Goal: Task Accomplishment & Management: Use online tool/utility

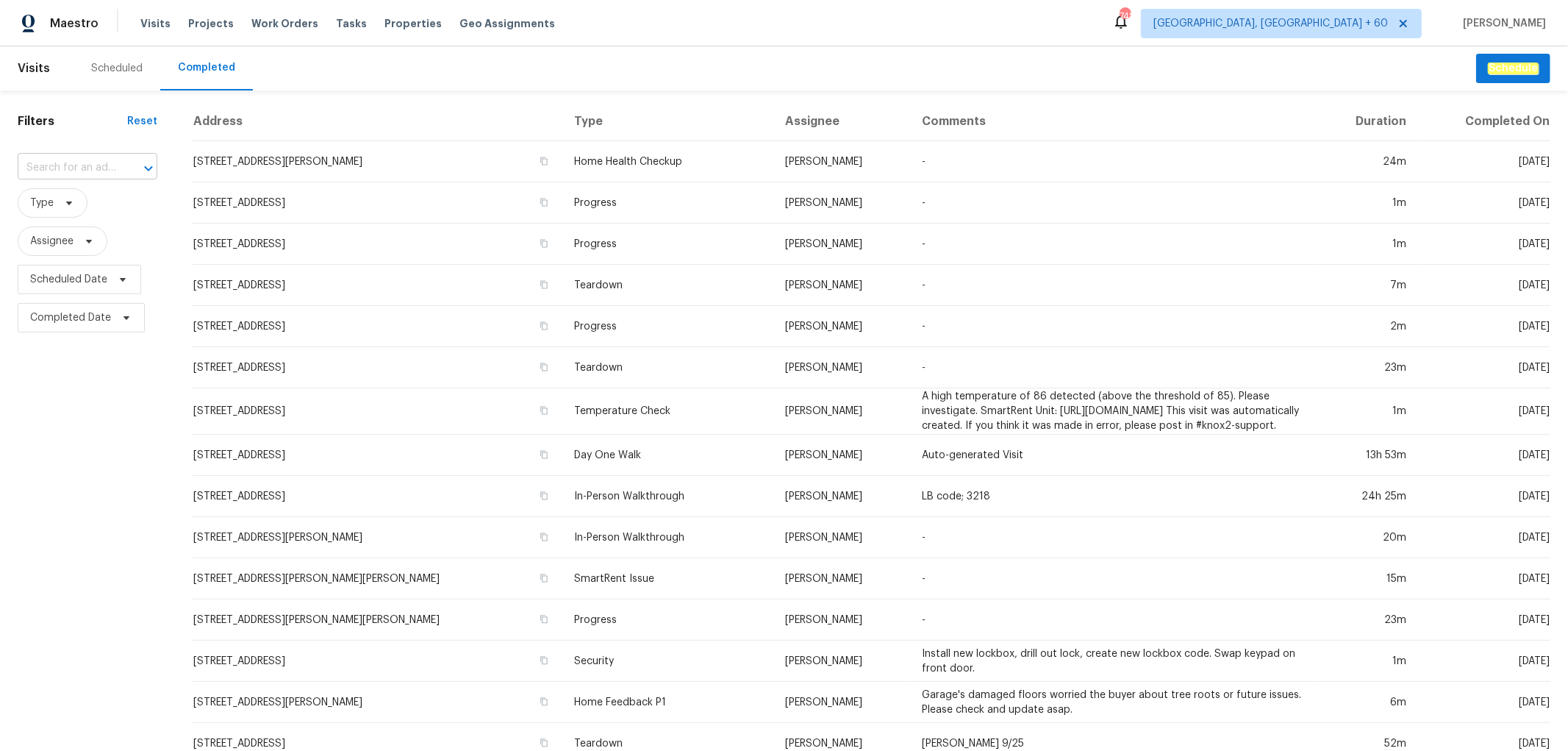
click at [83, 163] on input "text" at bounding box center [66, 168] width 98 height 23
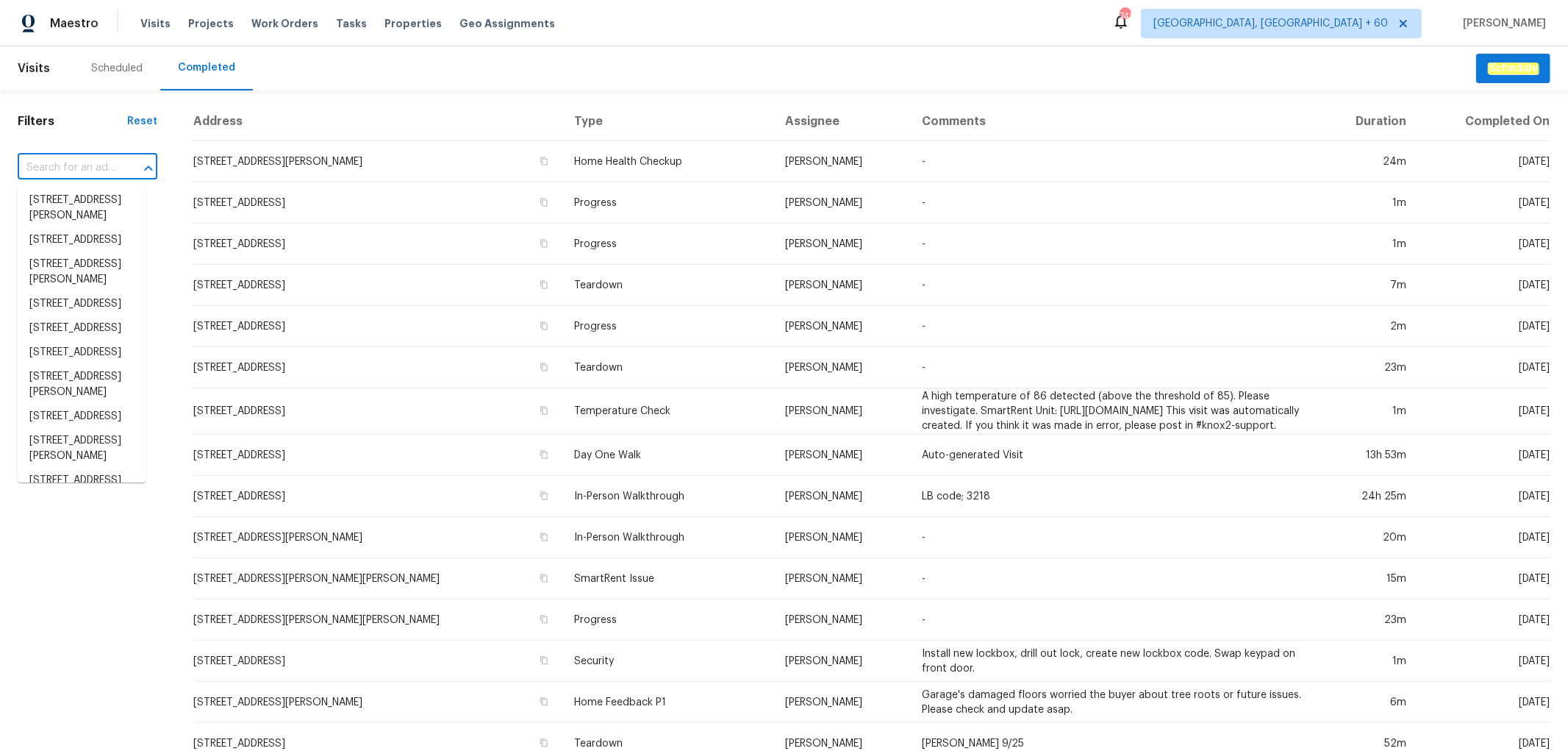
paste input "[STREET_ADDRESS][PERSON_NAME]"
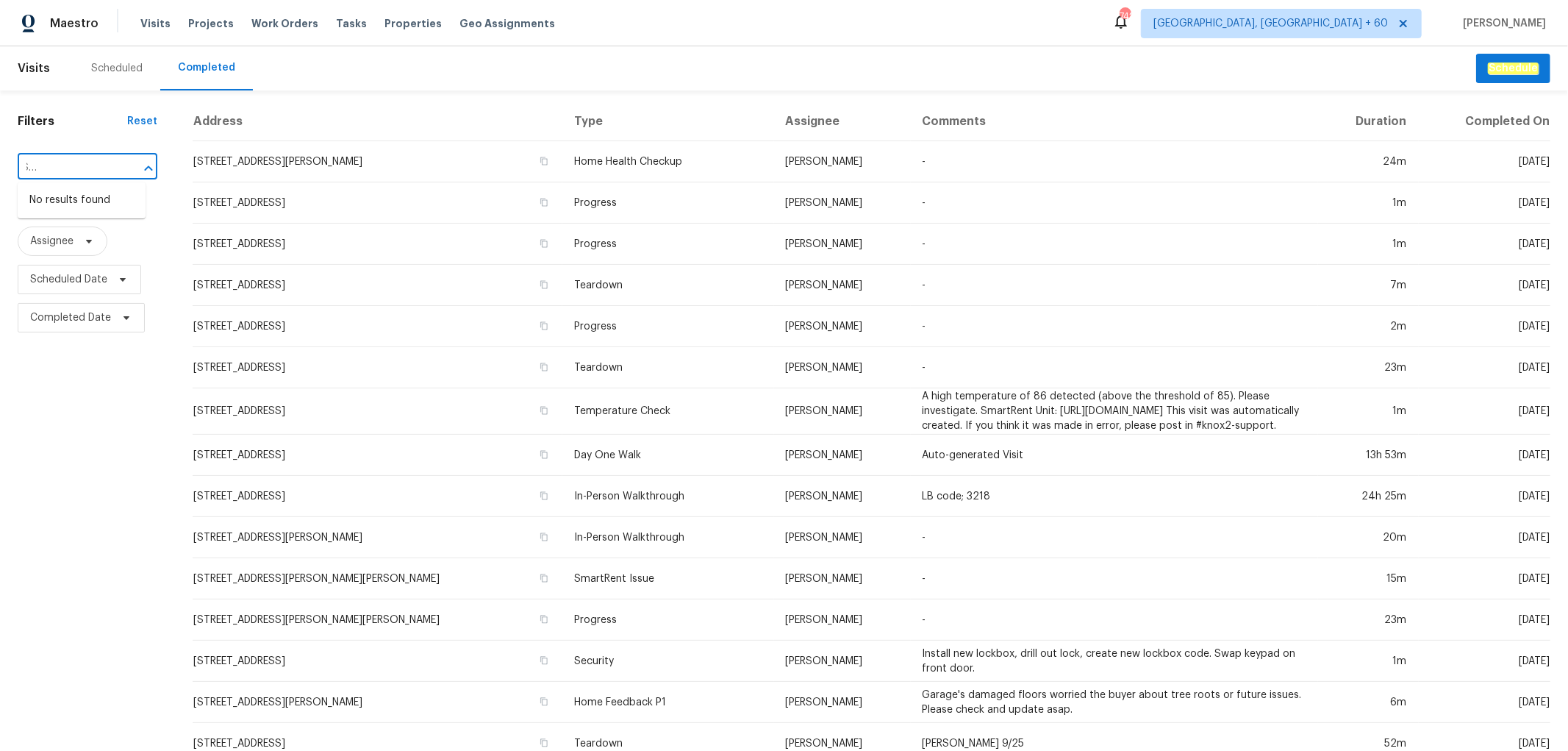
click at [119, 167] on div at bounding box center [138, 169] width 39 height 20
type input "[STREET_ADDRESS][PERSON_NAME]"
click at [90, 216] on li "[STREET_ADDRESS][PERSON_NAME]" at bounding box center [81, 208] width 128 height 39
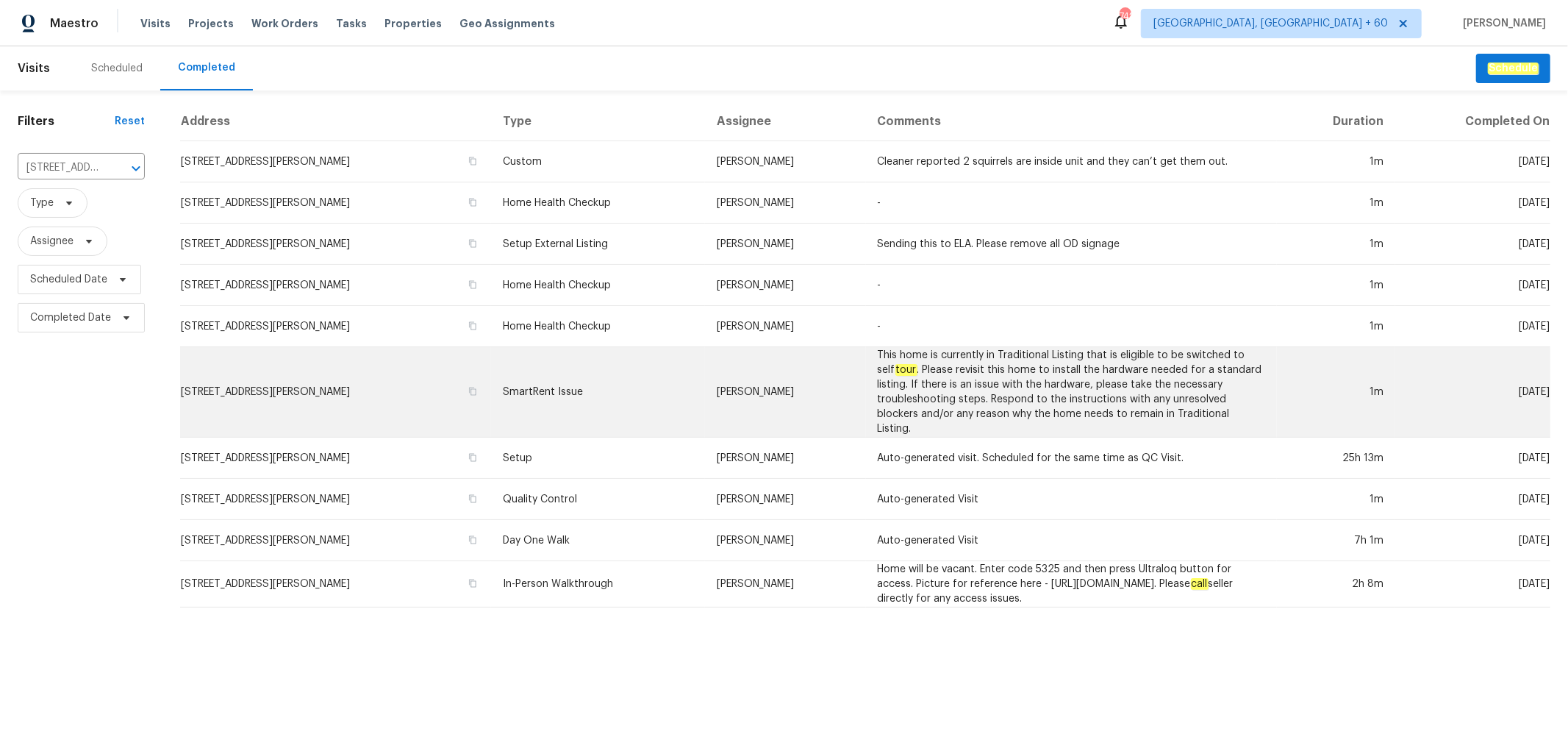
click at [590, 355] on td "SmartRent Issue" at bounding box center [598, 392] width 214 height 91
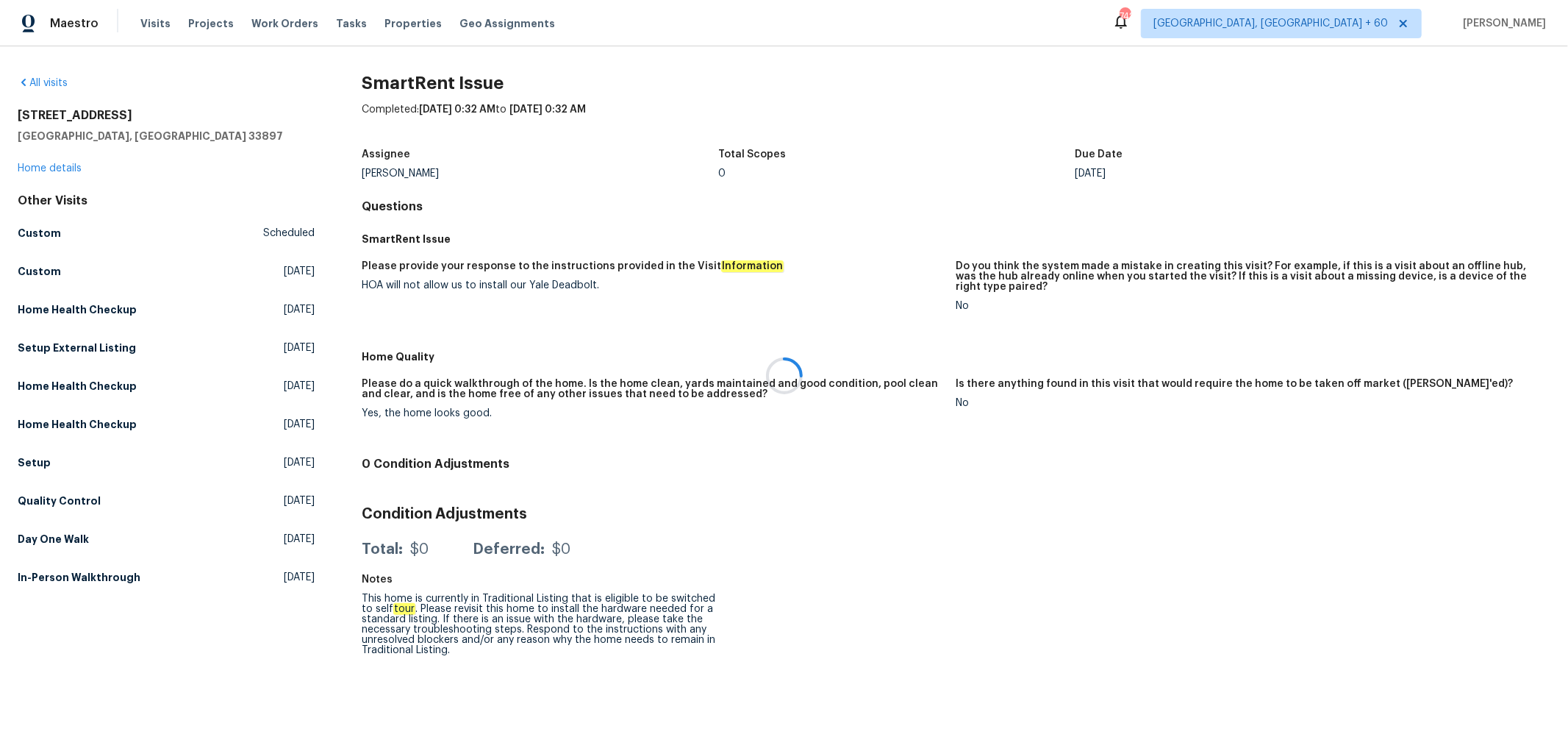
click at [54, 165] on div at bounding box center [784, 375] width 1568 height 751
click at [54, 165] on link "Home details" at bounding box center [49, 168] width 64 height 10
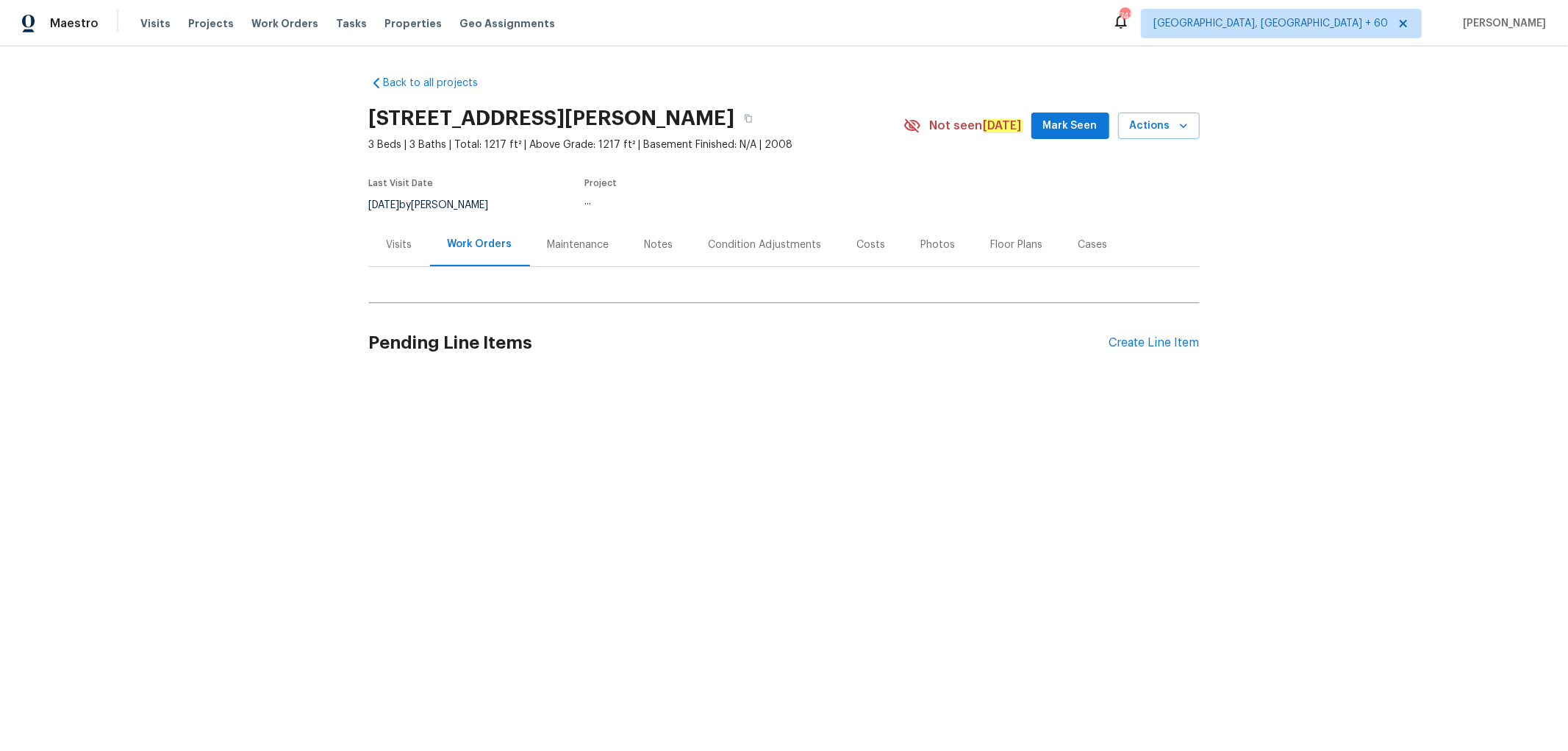
click at [903, 244] on div "Photos" at bounding box center [938, 244] width 70 height 43
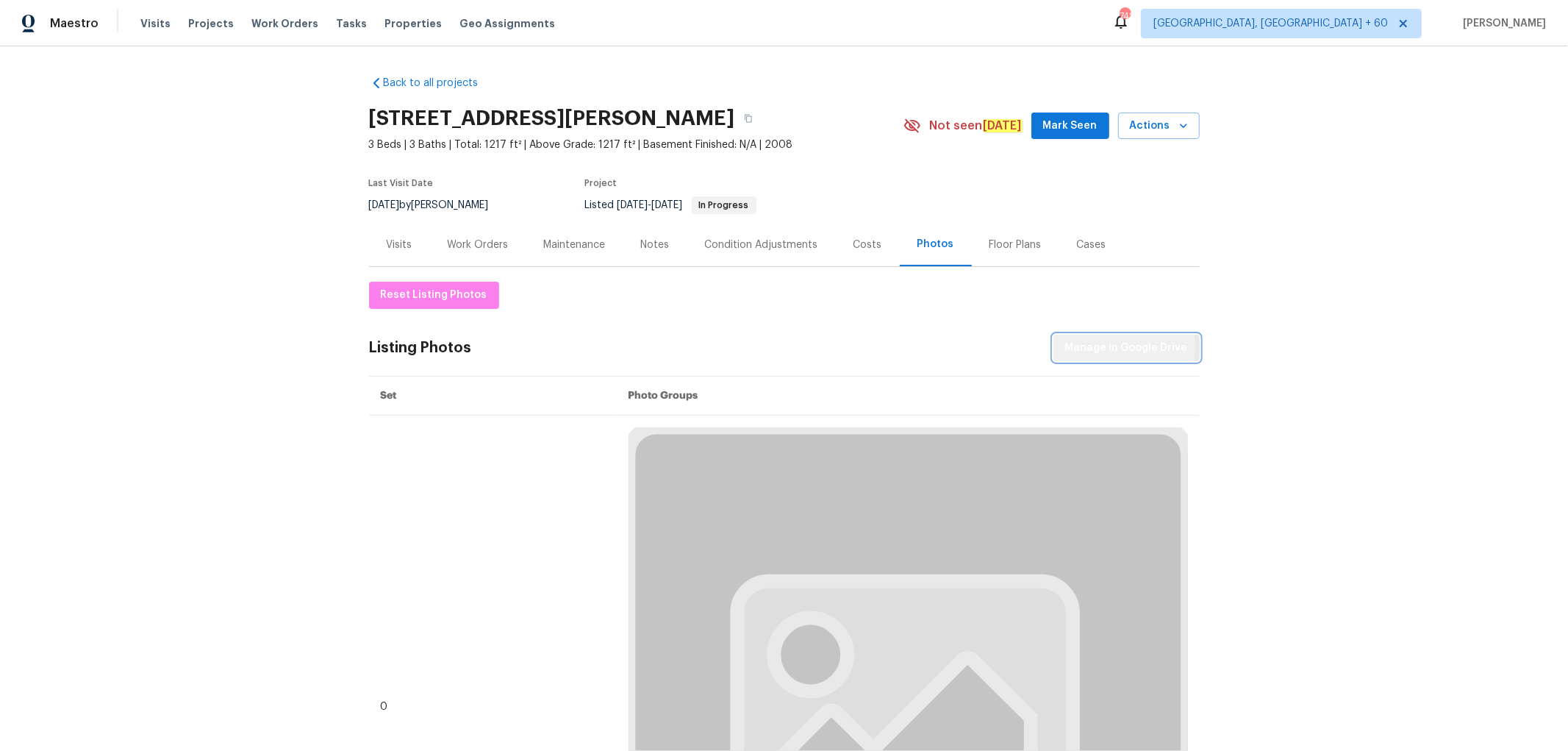
click at [1078, 347] on span "Manage in Google Drive" at bounding box center [1126, 348] width 123 height 18
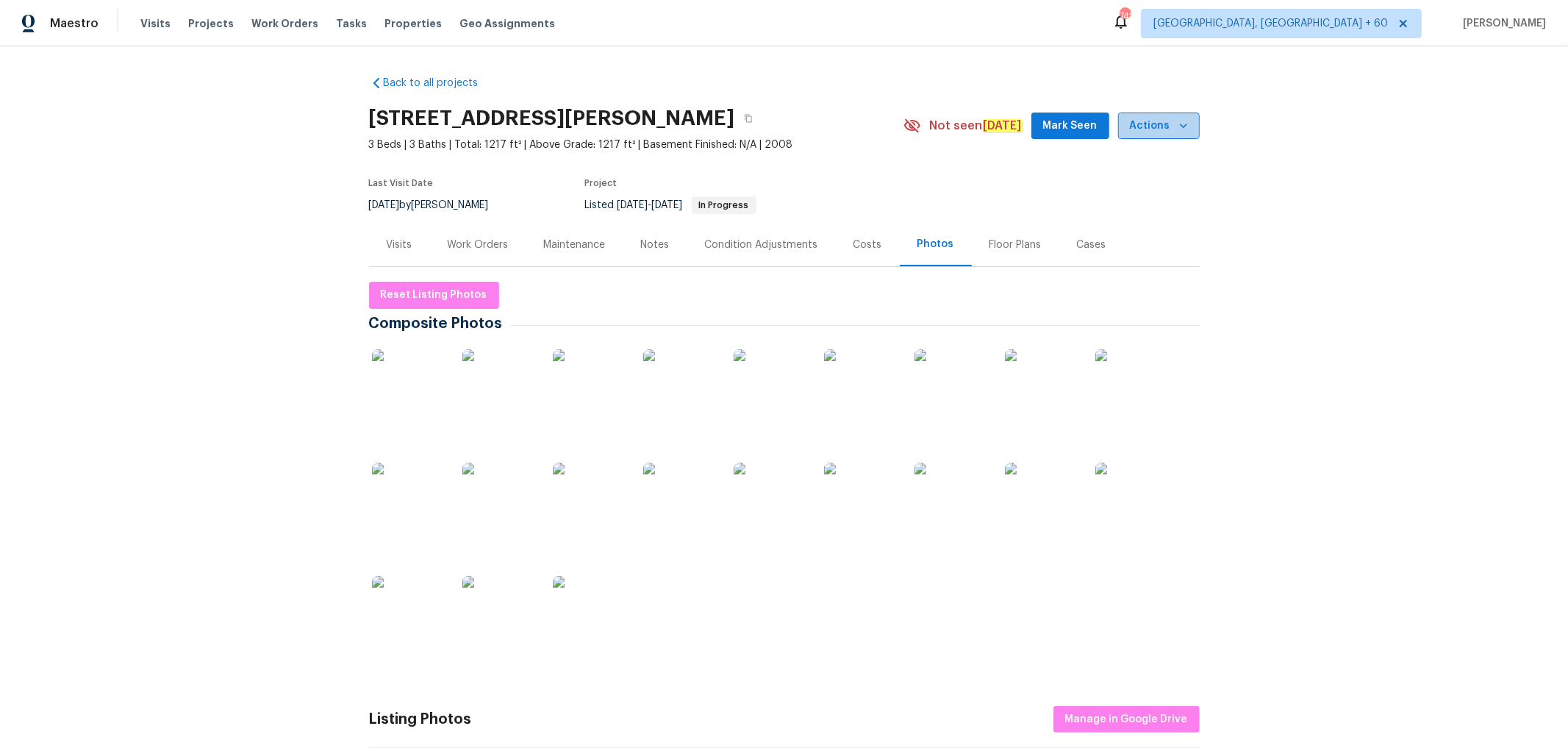
click at [1160, 130] on span "Actions" at bounding box center [1158, 125] width 58 height 18
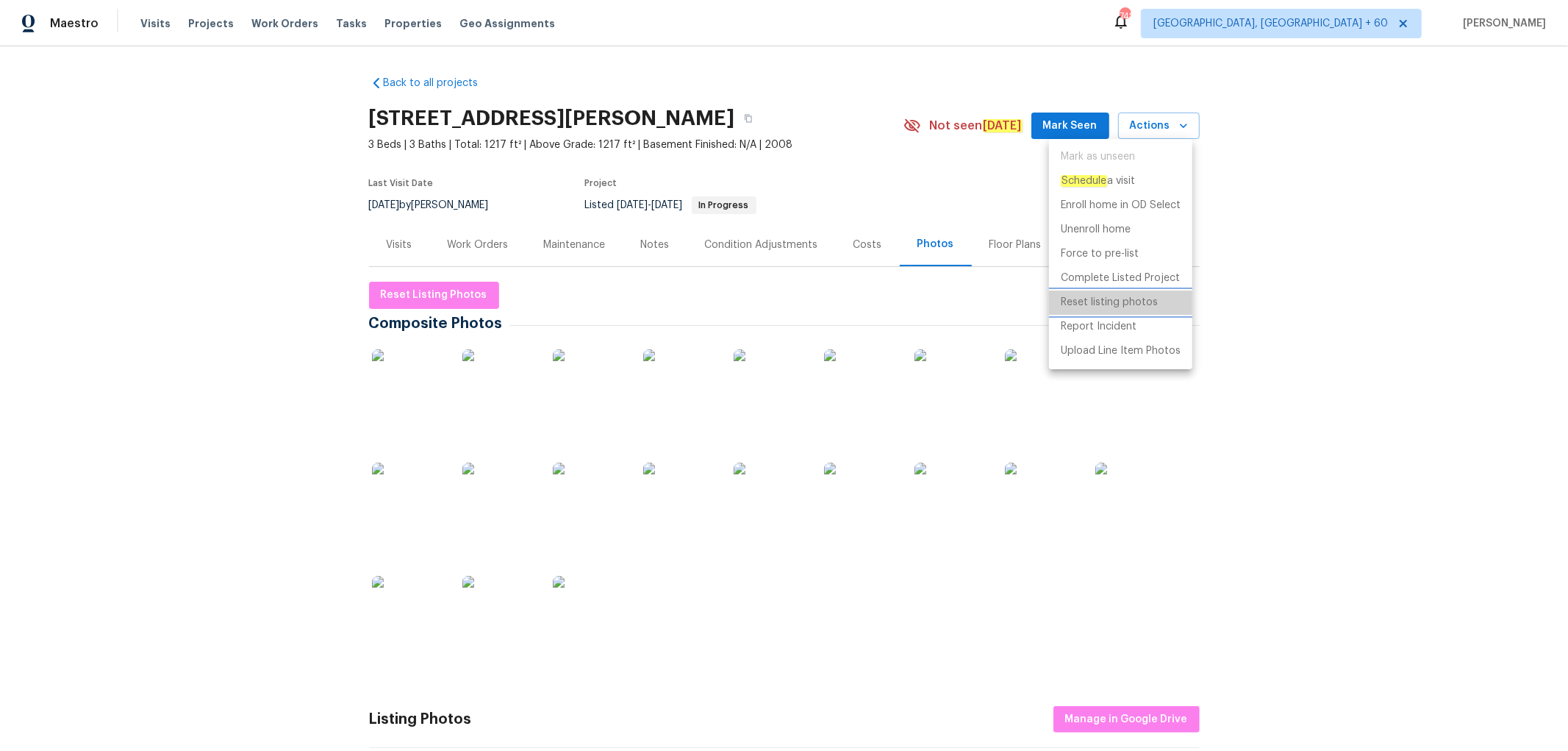
click at [1118, 303] on p "Reset listing photos" at bounding box center [1109, 303] width 97 height 16
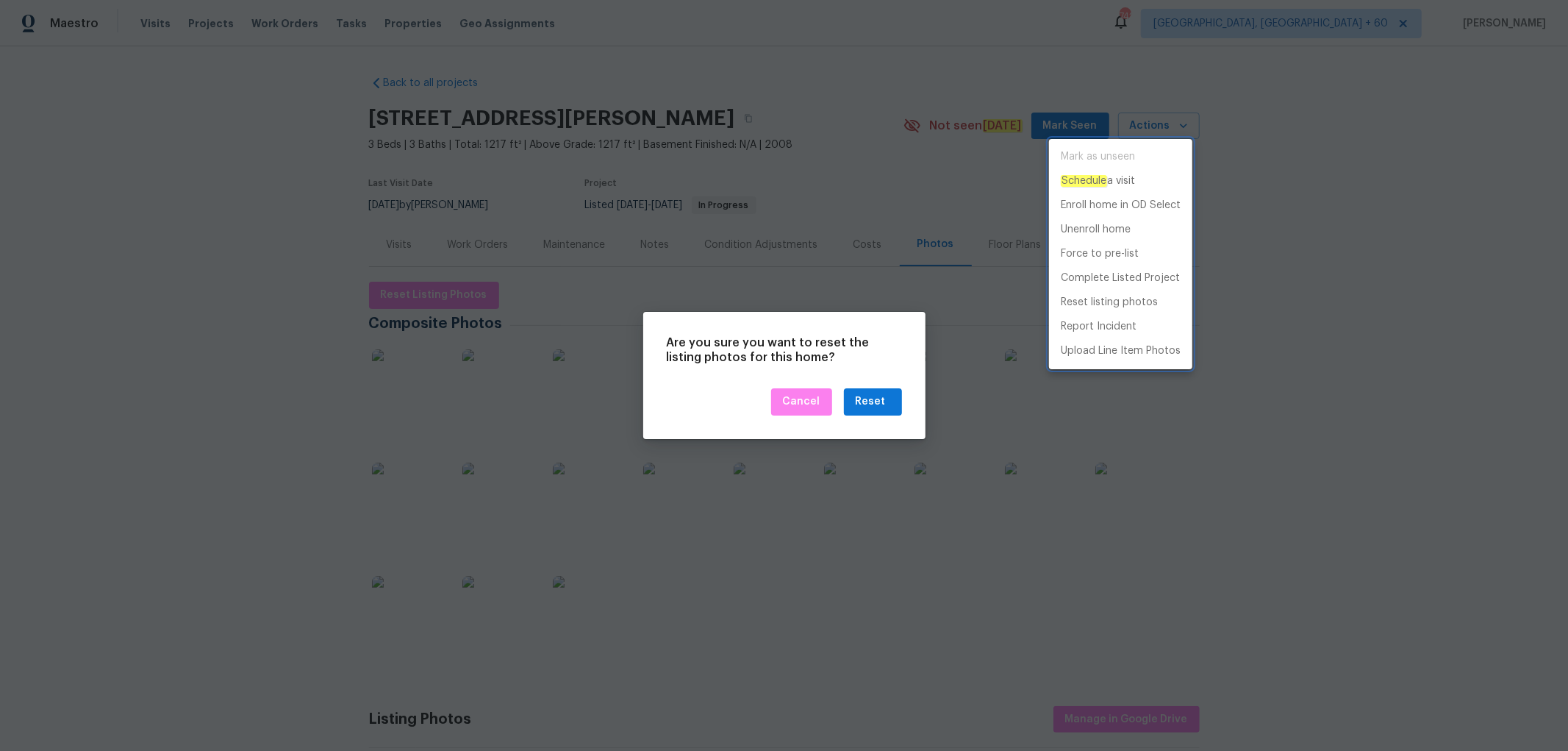
click at [872, 402] on div at bounding box center [784, 375] width 1568 height 751
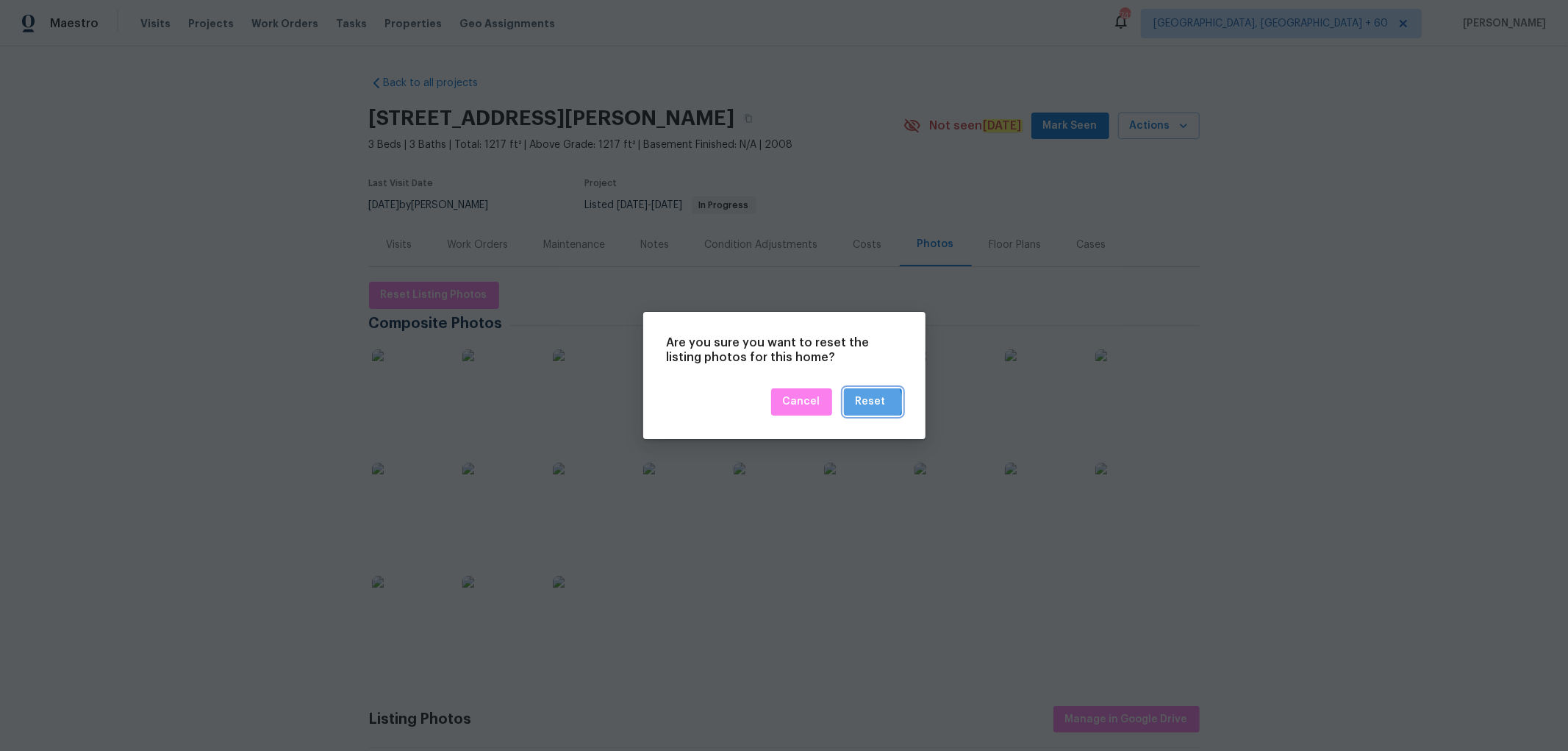
click at [872, 402] on div "Reset" at bounding box center [870, 401] width 30 height 18
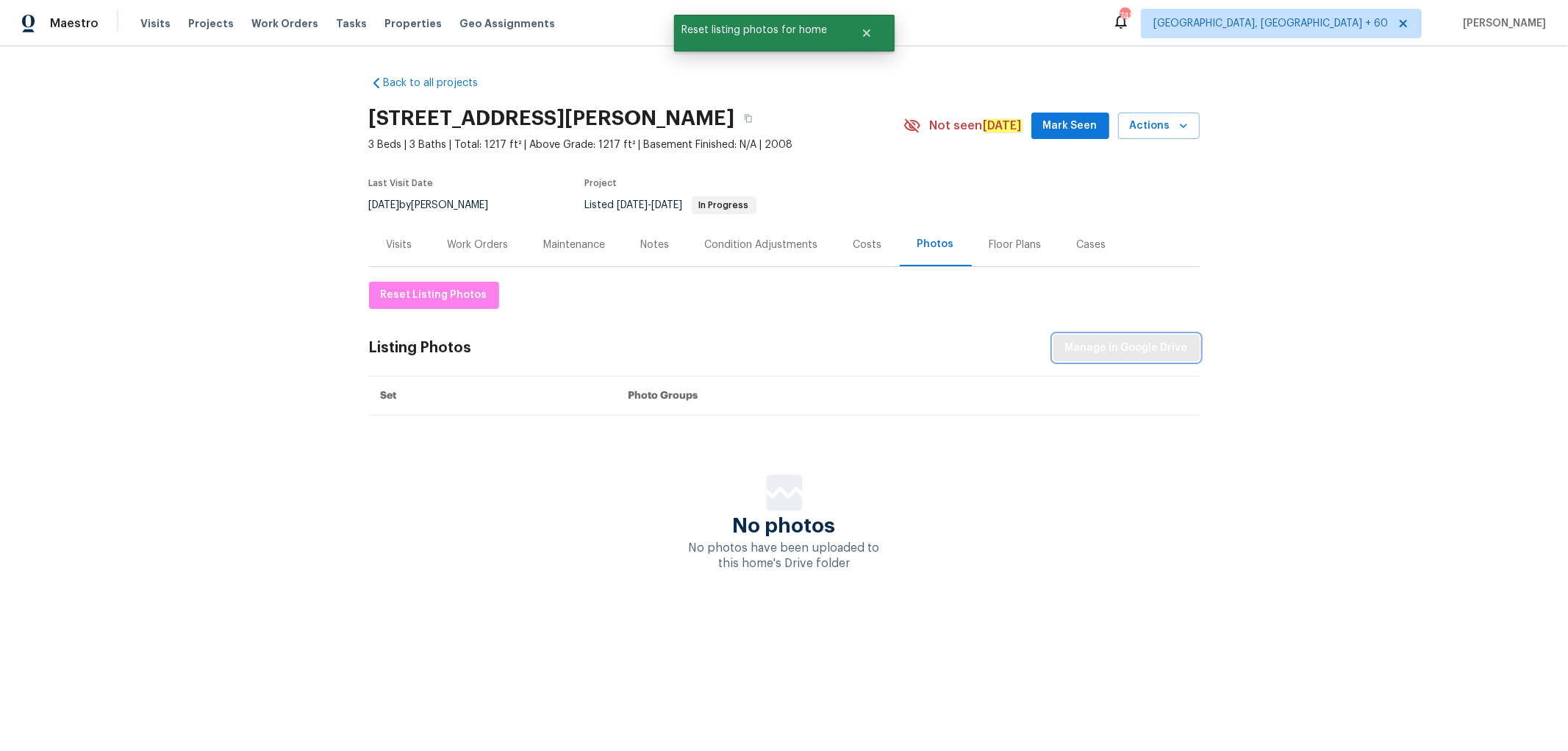
click at [1091, 346] on span "Manage in Google Drive" at bounding box center [1126, 348] width 123 height 18
